Goal: Information Seeking & Learning: Learn about a topic

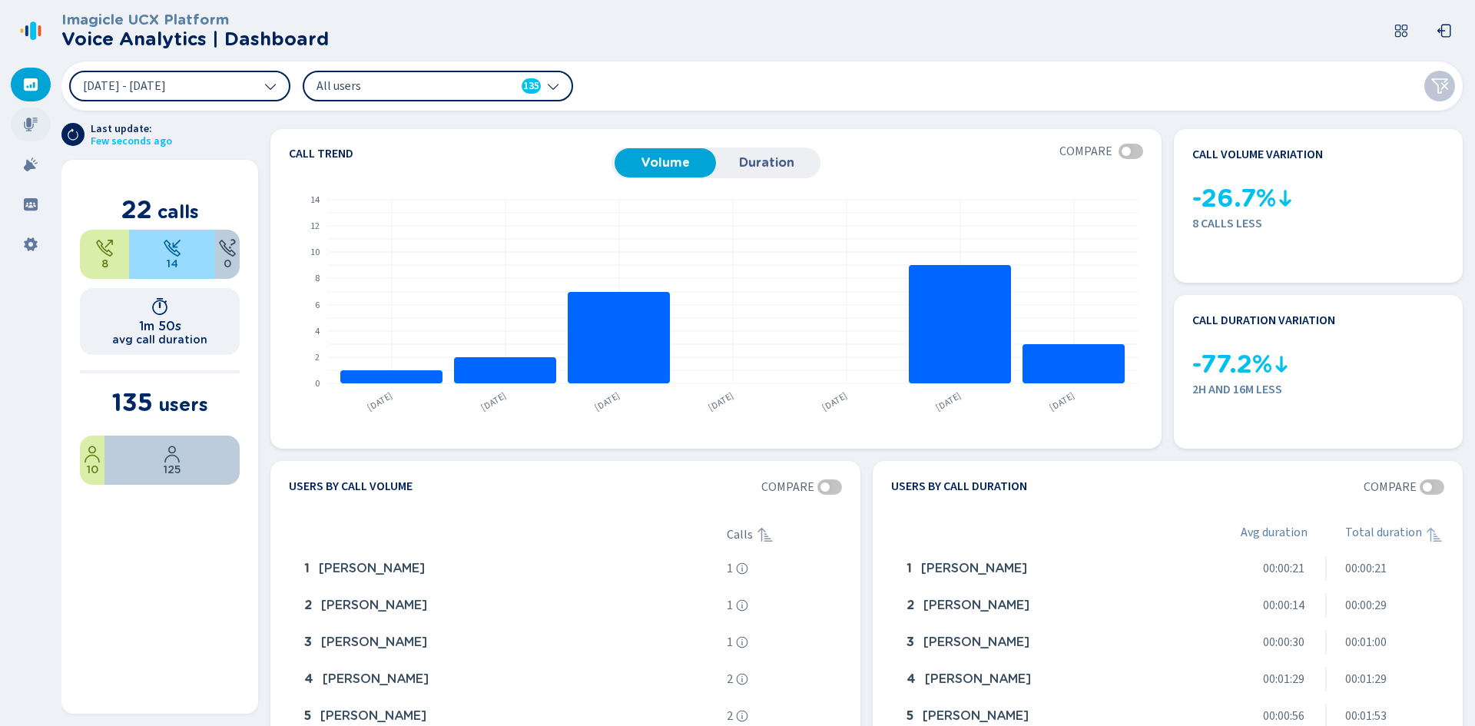
click at [27, 131] on icon at bounding box center [31, 125] width 14 height 14
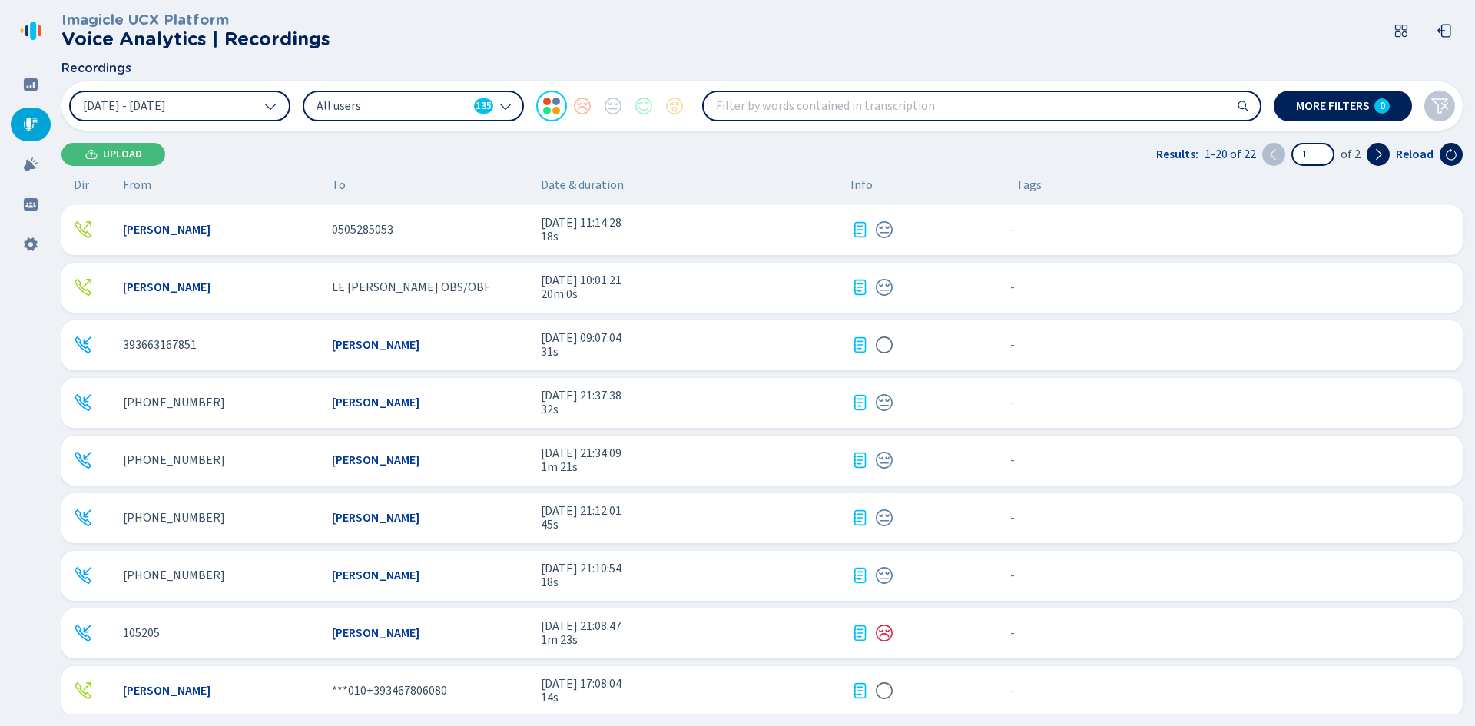
click at [416, 295] on div "[PERSON_NAME] [PERSON_NAME] OBS/OBF [DATE] 10:01:21 20m 0s - {{hiddenTagsCount}…" at bounding box center [762, 288] width 1402 height 50
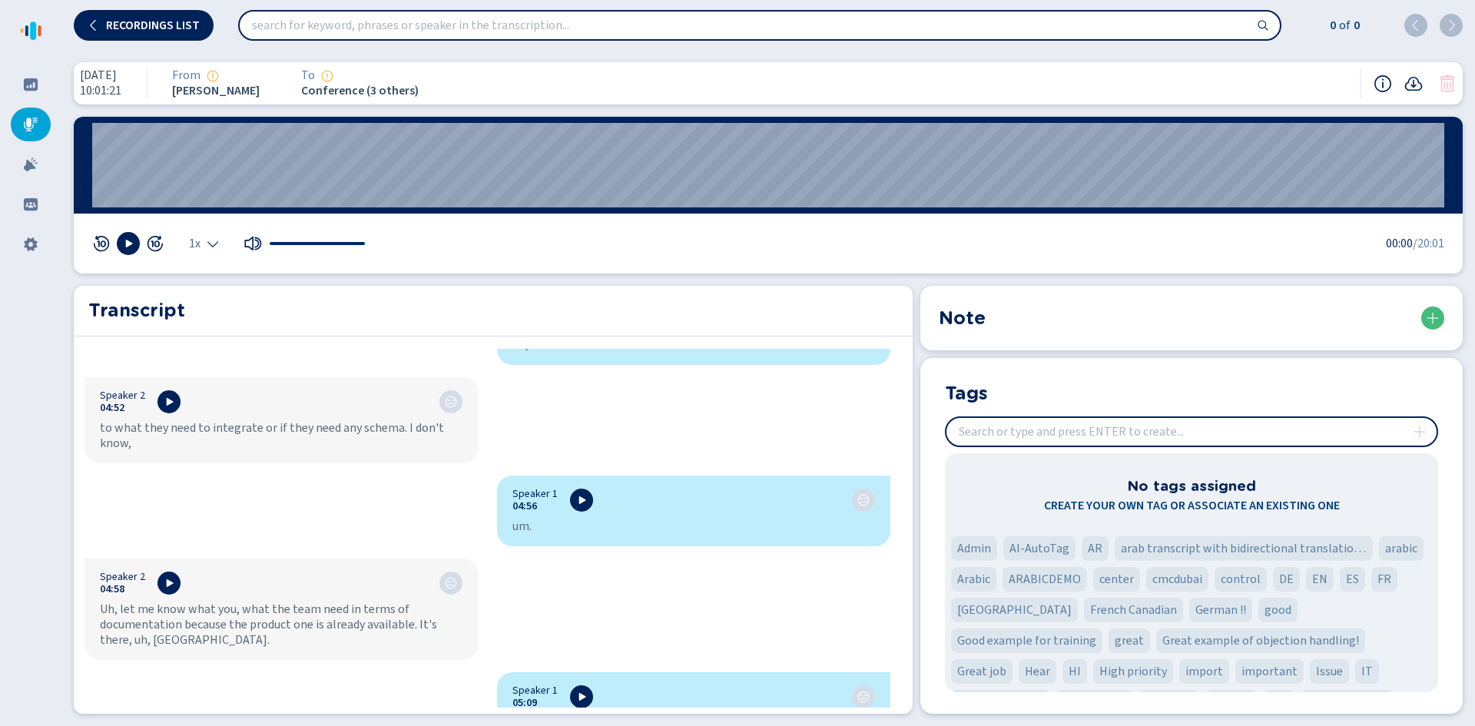
scroll to position [5763, 0]
click at [904, 450] on div "Transcript Speaker 1 00:10 Yeah. Hi it's Speaker 2 00:13 it's um. Speaker 1 00:…" at bounding box center [493, 500] width 839 height 428
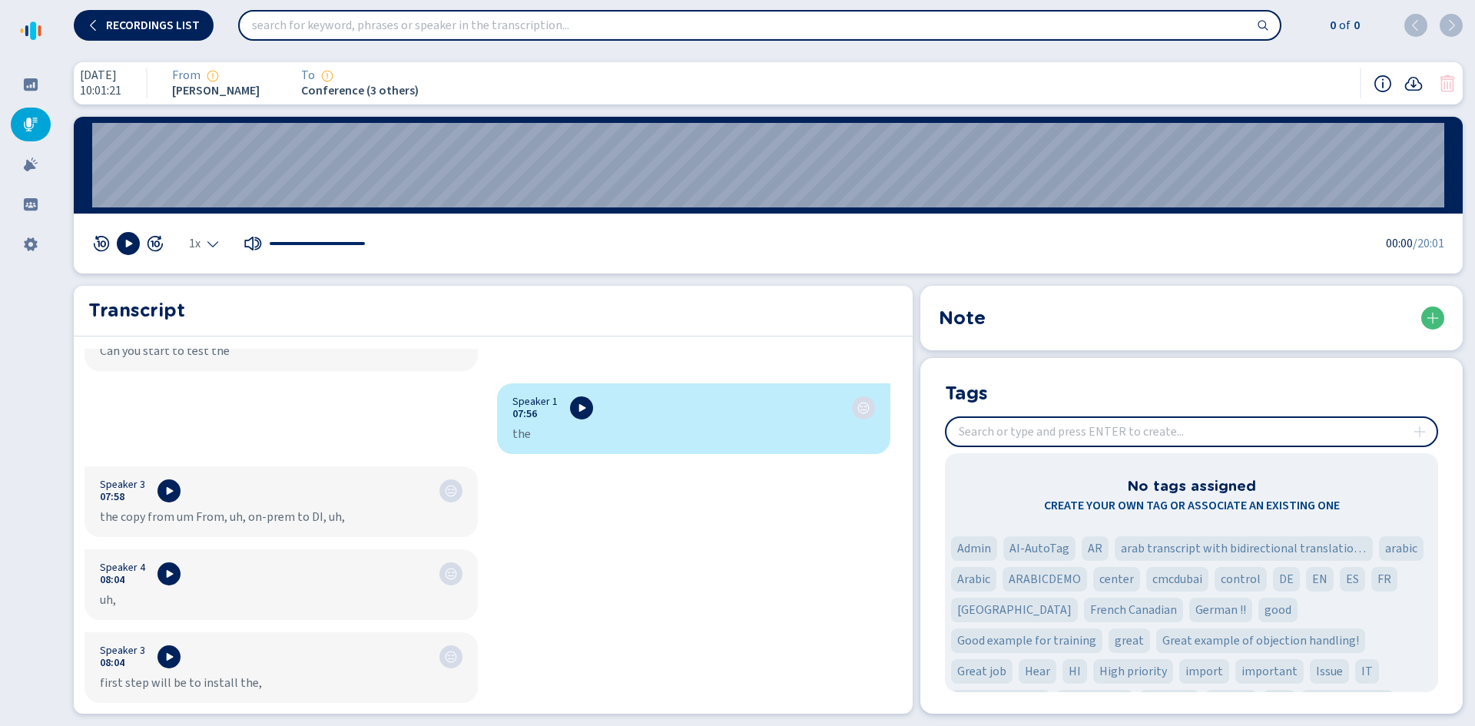
scroll to position [9634, 0]
